Goal: Task Accomplishment & Management: Manage account settings

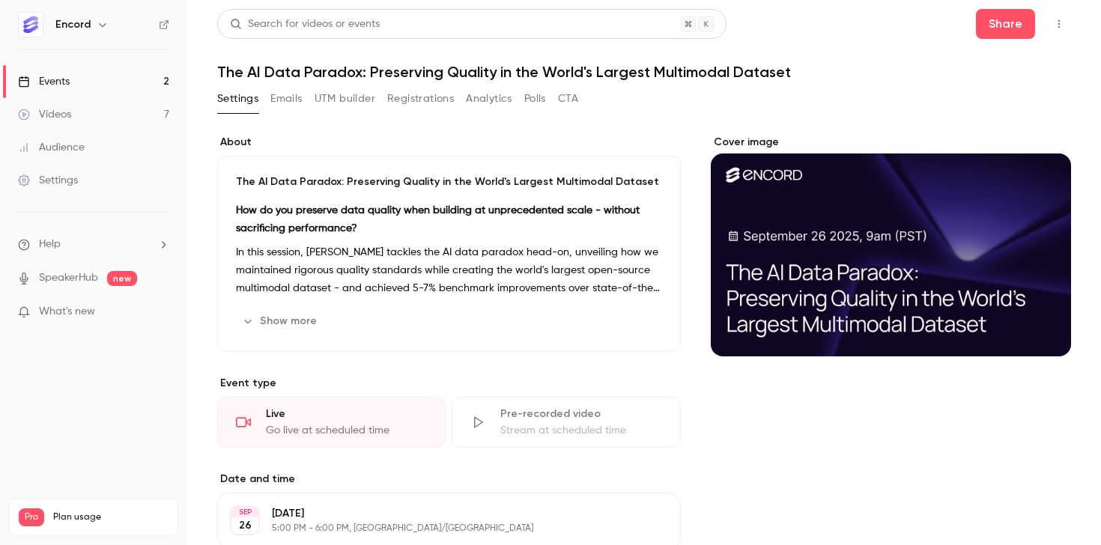
click at [367, 98] on button "UTM builder" at bounding box center [345, 99] width 61 height 24
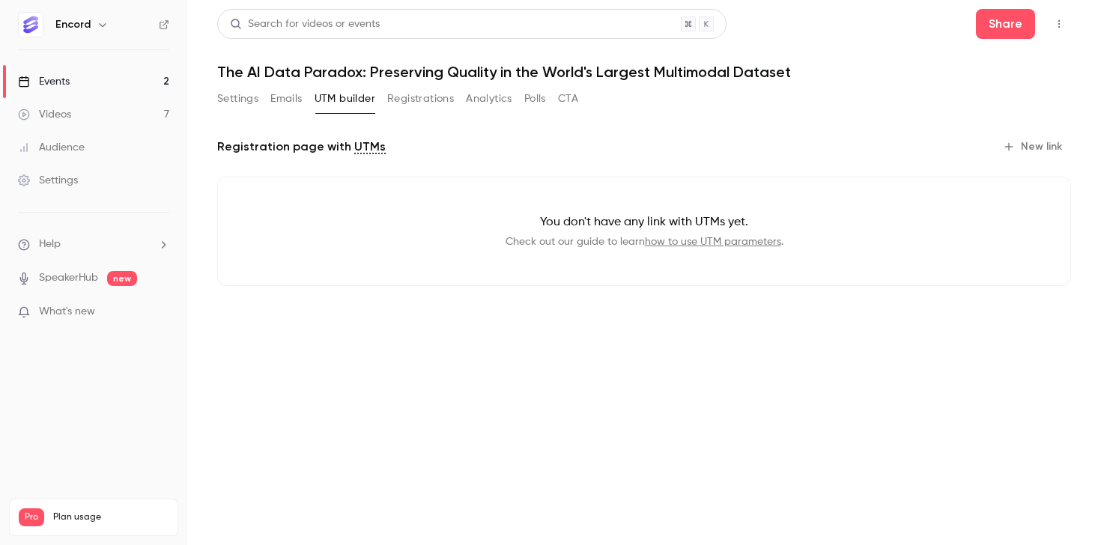
click at [291, 97] on button "Emails" at bounding box center [285, 99] width 31 height 24
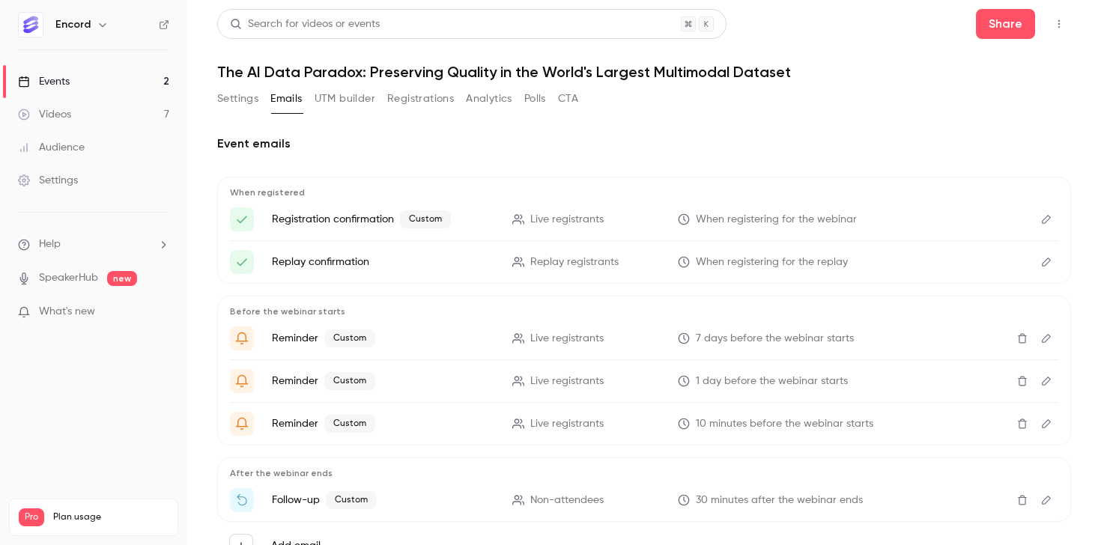
click at [234, 100] on button "Settings" at bounding box center [237, 99] width 41 height 24
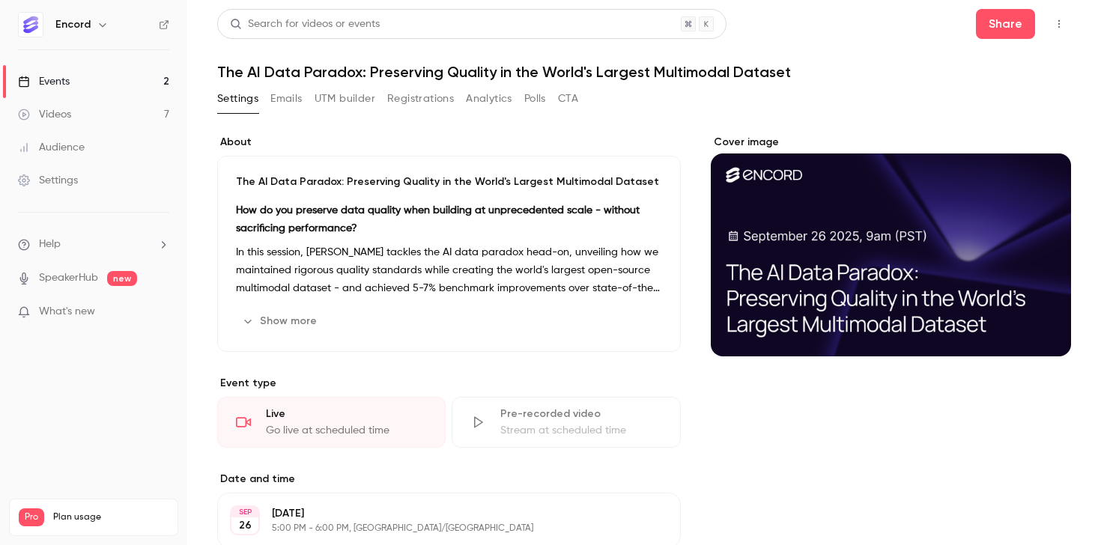
click at [121, 82] on link "Events 2" at bounding box center [93, 81] width 187 height 33
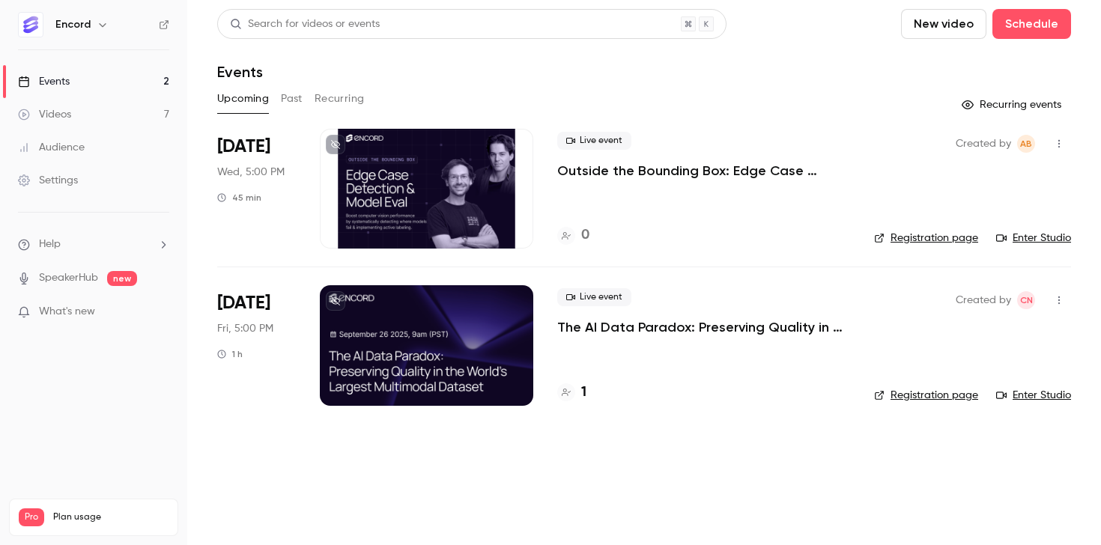
click at [670, 325] on p "The AI Data Paradox: Preserving Quality in the World's Largest Multimodal Datas…" at bounding box center [703, 327] width 293 height 18
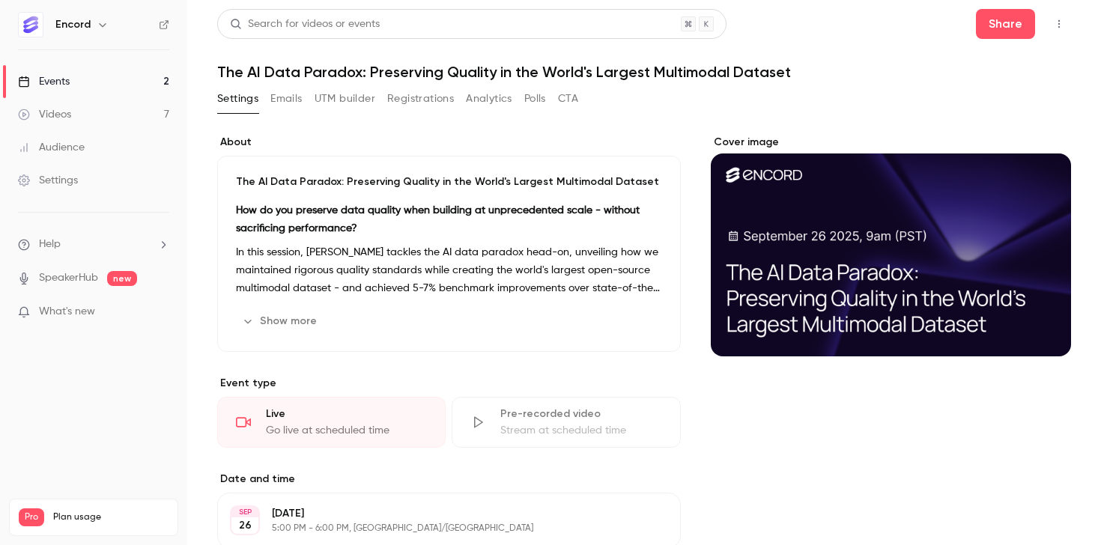
click at [276, 103] on button "Emails" at bounding box center [285, 99] width 31 height 24
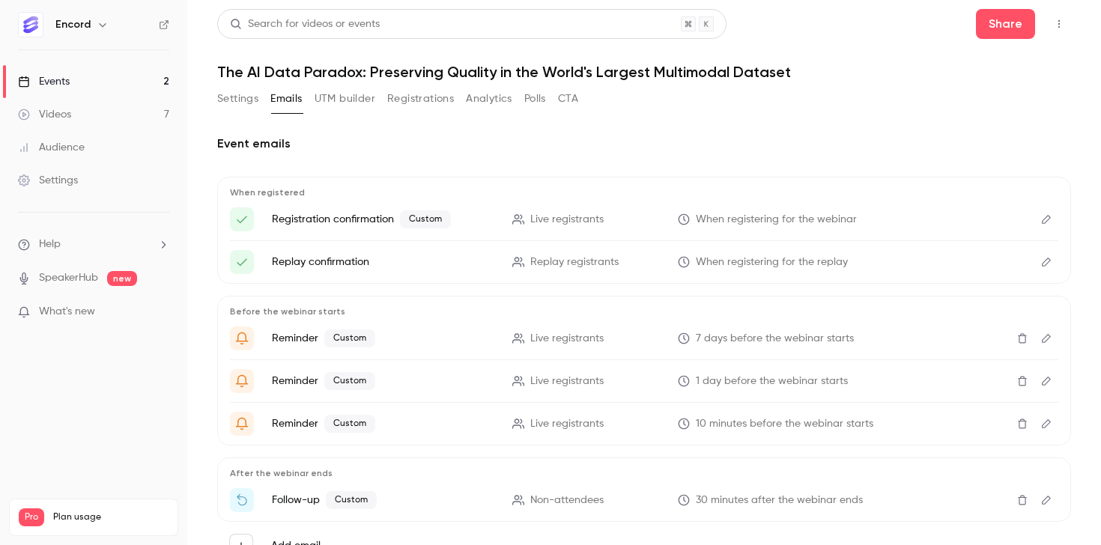
scroll to position [7, 0]
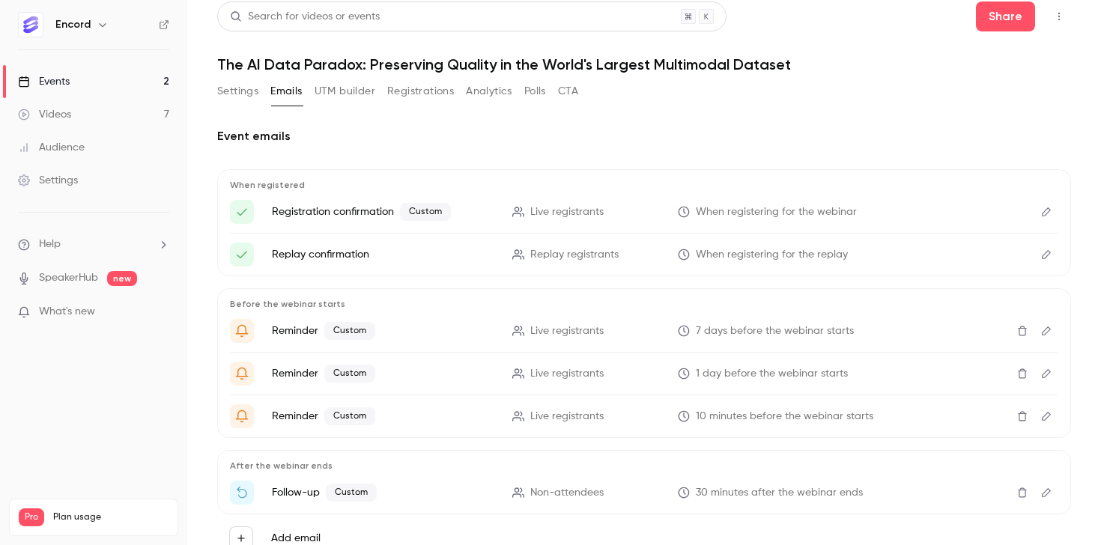
click at [357, 94] on button "UTM builder" at bounding box center [345, 91] width 61 height 24
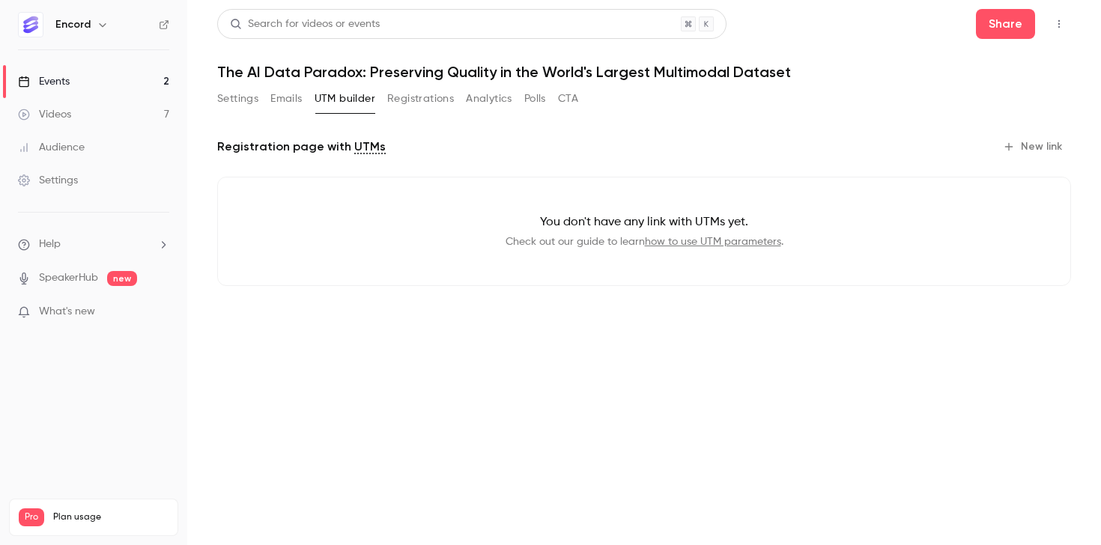
click at [415, 97] on button "Registrations" at bounding box center [420, 99] width 67 height 24
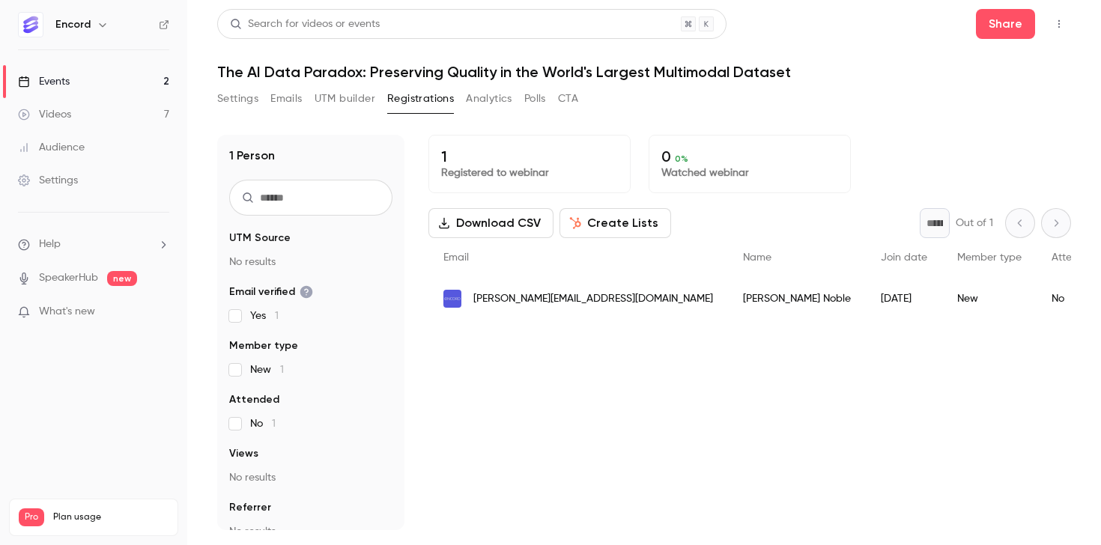
click at [490, 91] on button "Analytics" at bounding box center [489, 99] width 46 height 24
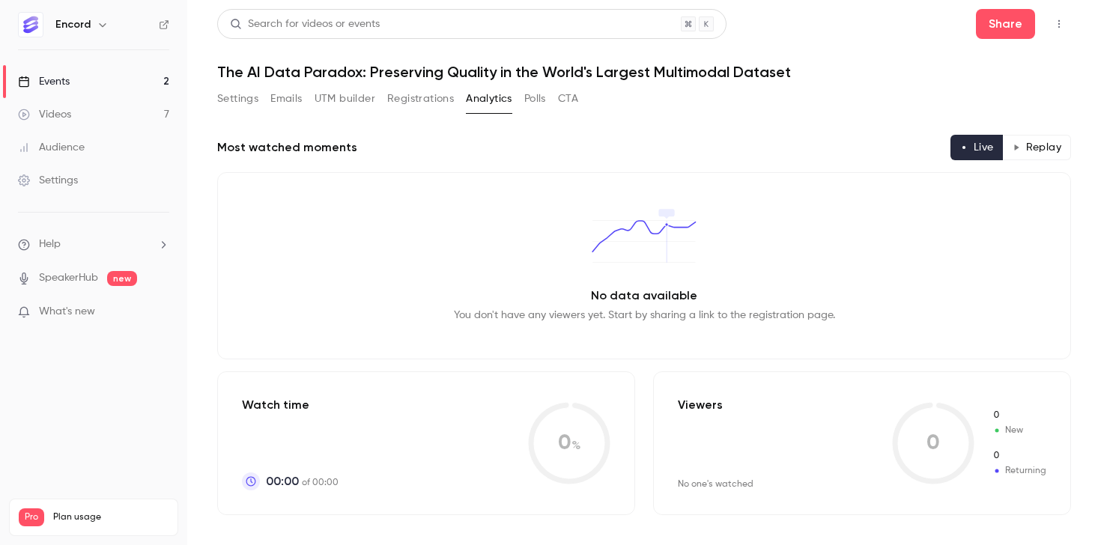
click at [420, 93] on button "Registrations" at bounding box center [420, 99] width 67 height 24
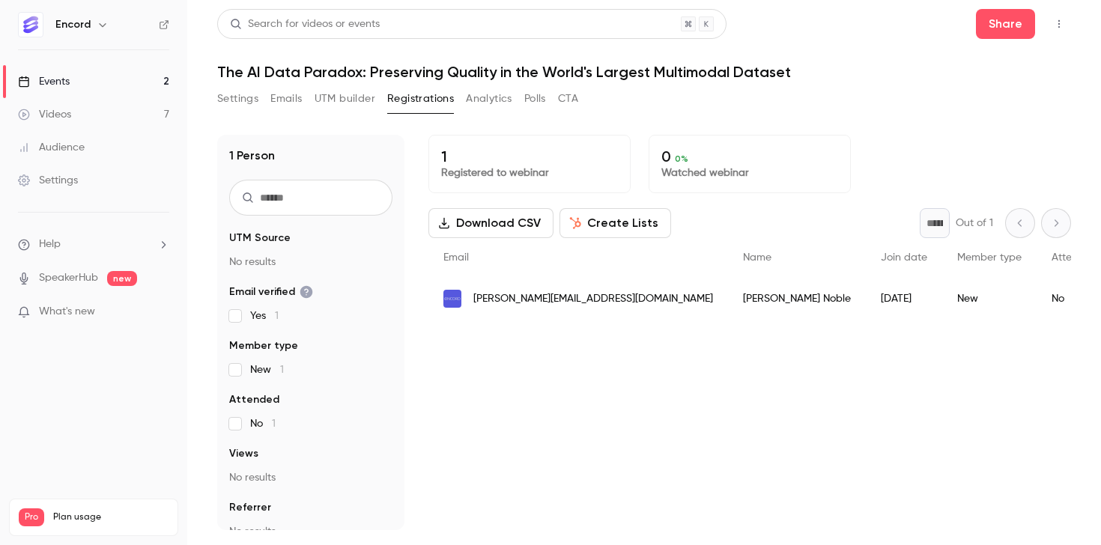
click at [294, 88] on button "Emails" at bounding box center [285, 99] width 31 height 24
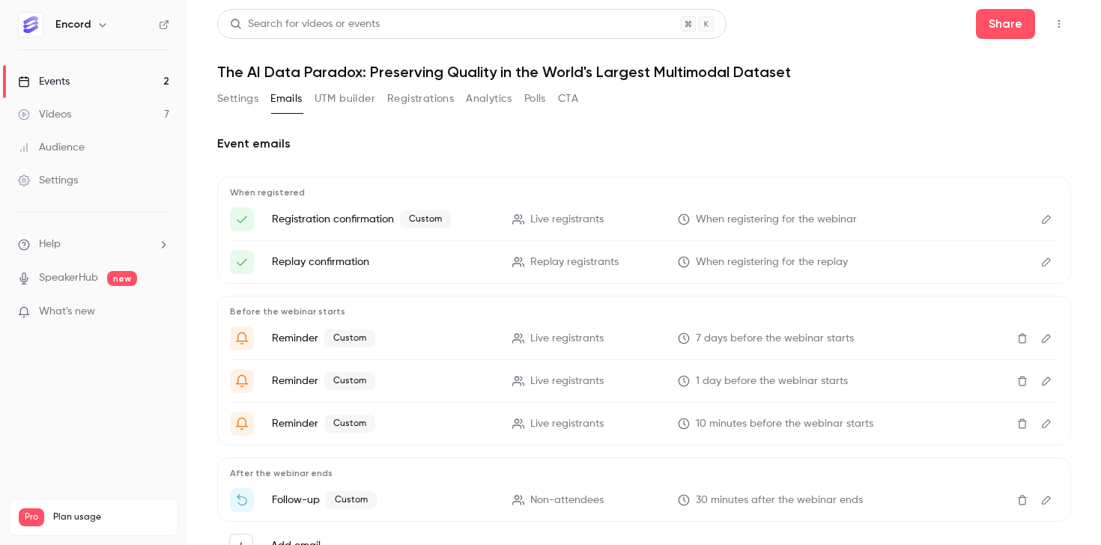
click at [1043, 222] on icon "Edit" at bounding box center [1046, 219] width 12 height 10
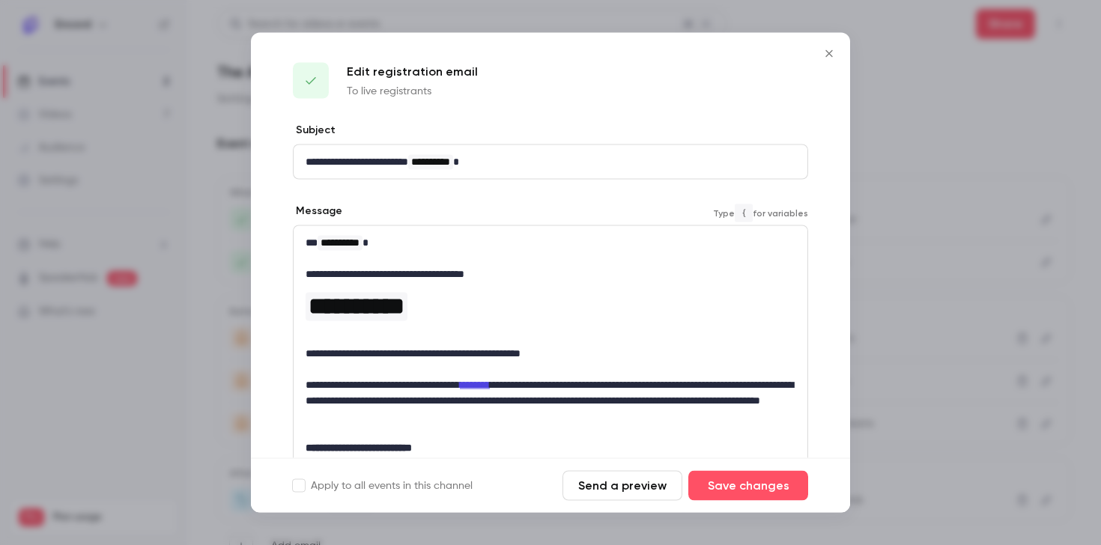
click at [387, 331] on p "editor" at bounding box center [551, 338] width 490 height 16
click at [359, 368] on p "editor" at bounding box center [551, 370] width 490 height 16
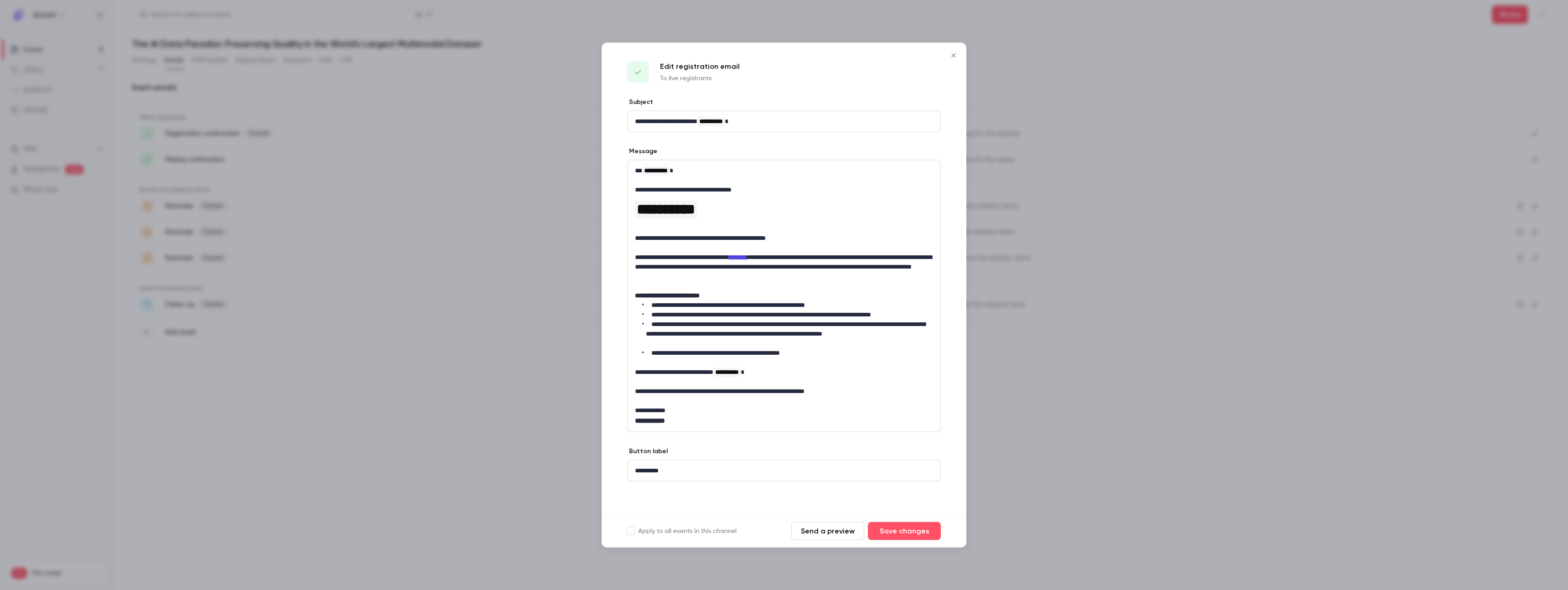
click at [502, 331] on div at bounding box center [784, 295] width 1568 height 590
